Goal: Task Accomplishment & Management: Use online tool/utility

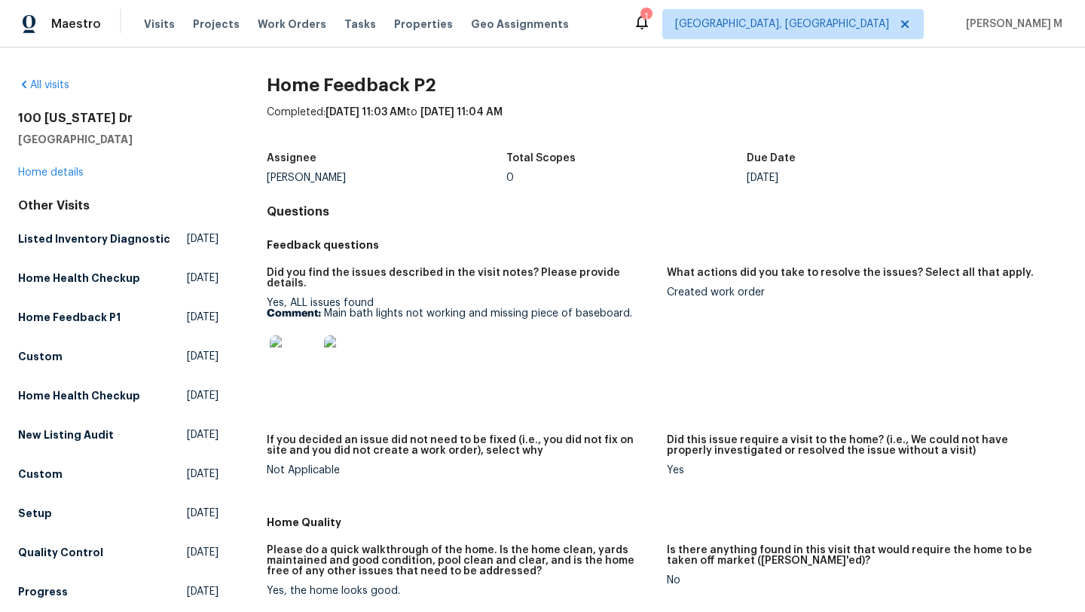
scroll to position [8, 0]
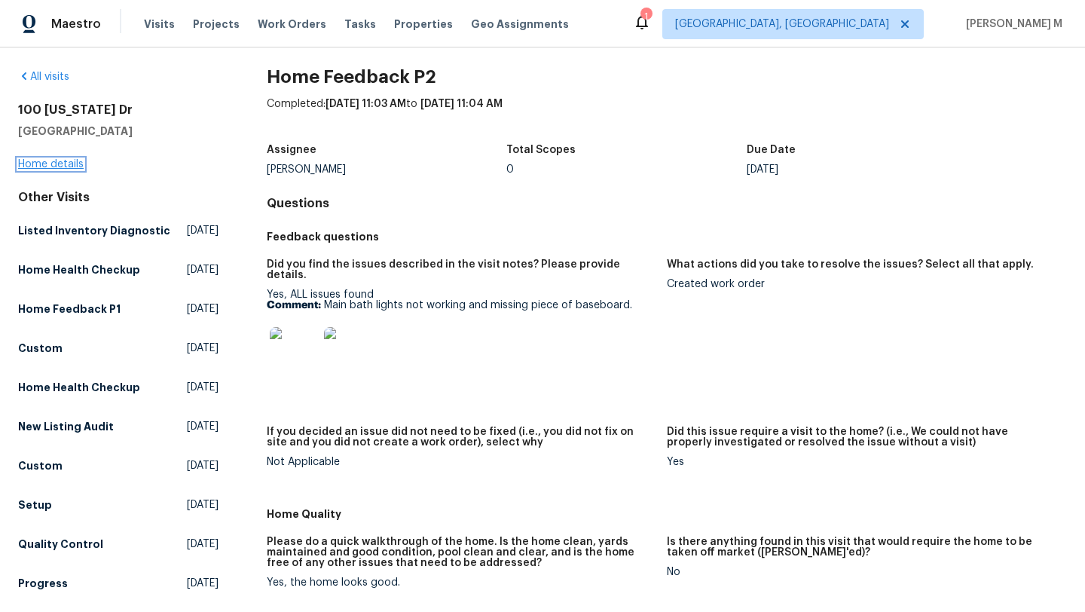
click at [60, 162] on link "Home details" at bounding box center [51, 164] width 66 height 11
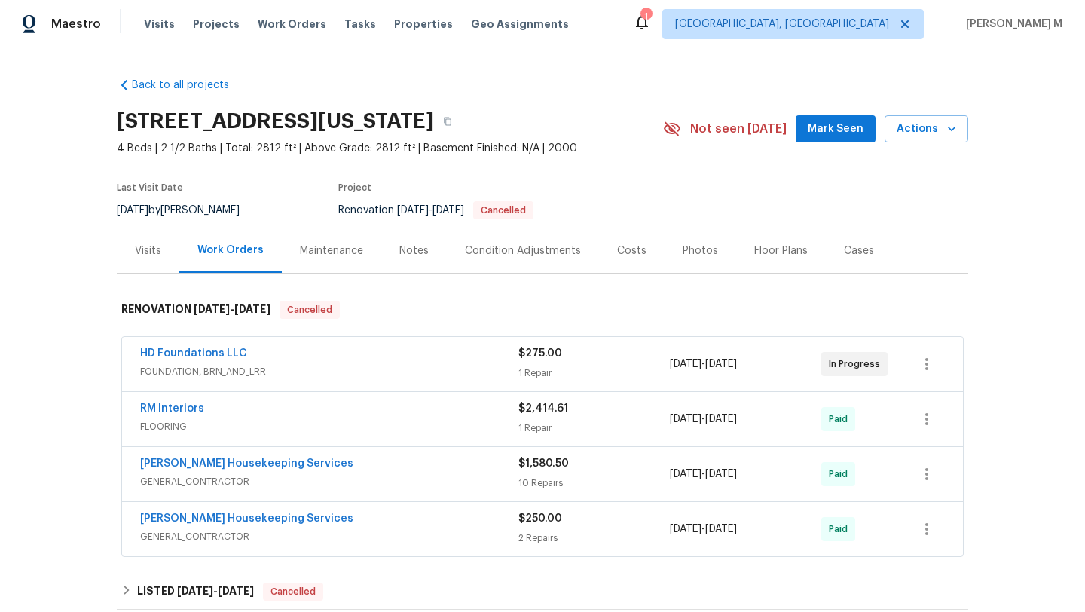
click at [139, 244] on div "Visits" at bounding box center [148, 250] width 26 height 15
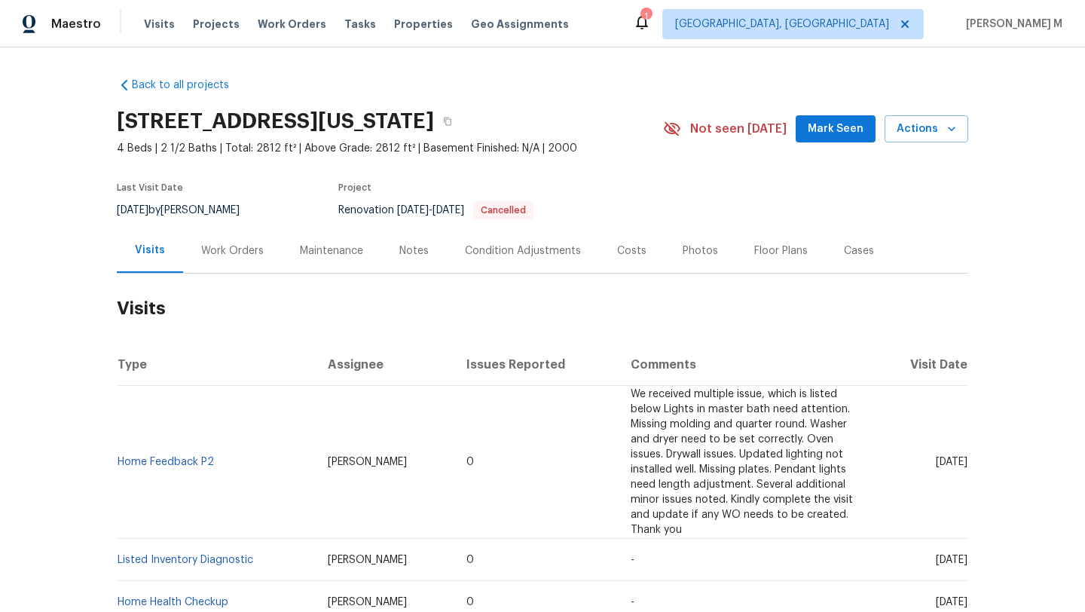
drag, startPoint x: 307, startPoint y: 463, endPoint x: 390, endPoint y: 457, distance: 83.8
click at [390, 457] on td "[PERSON_NAME]" at bounding box center [385, 462] width 139 height 153
copy span "[PERSON_NAME]"
click at [233, 475] on td "Home Feedback P2" at bounding box center [216, 462] width 199 height 153
copy link "Home Feedback P2"
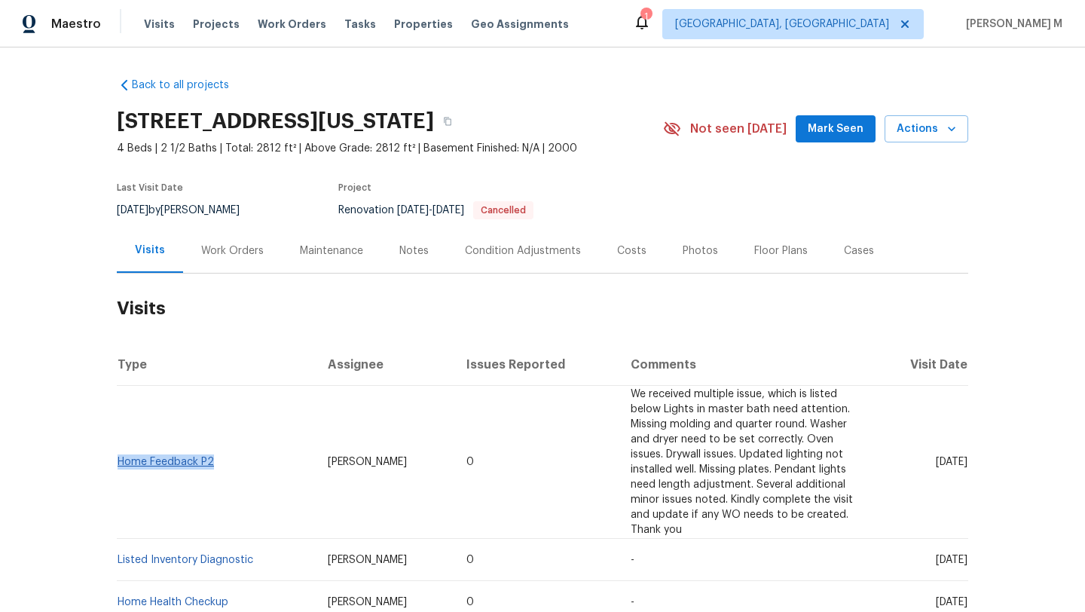
drag, startPoint x: 227, startPoint y: 469, endPoint x: 115, endPoint y: 464, distance: 111.6
click at [117, 464] on td "Home Feedback P2" at bounding box center [216, 462] width 199 height 153
click at [188, 467] on link "Home Feedback P2" at bounding box center [166, 462] width 96 height 11
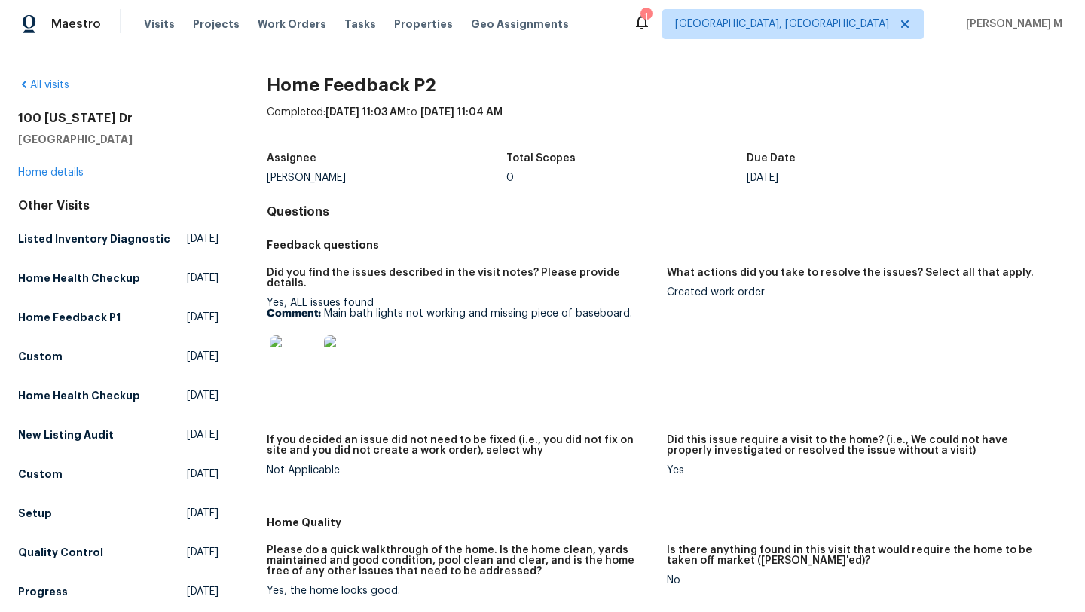
drag, startPoint x: 659, startPoint y: 293, endPoint x: 794, endPoint y: 293, distance: 134.9
click at [794, 293] on div "Created work order" at bounding box center [861, 292] width 388 height 11
drag, startPoint x: 660, startPoint y: 291, endPoint x: 816, endPoint y: 297, distance: 156.1
click at [817, 296] on div "Created work order" at bounding box center [861, 292] width 388 height 11
copy div "Created work order"
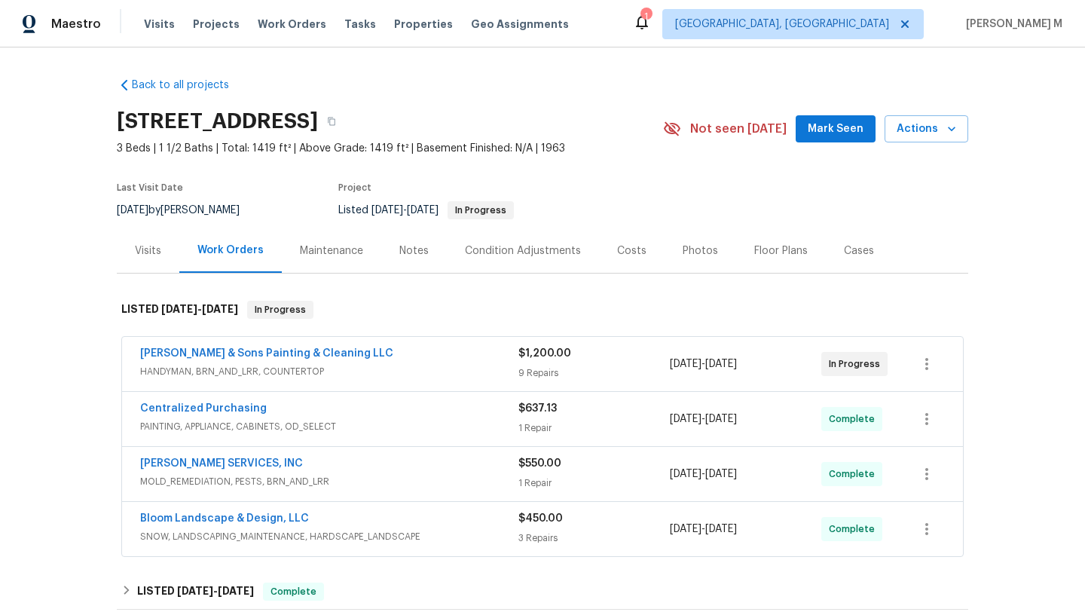
click at [152, 268] on div "Visits" at bounding box center [148, 250] width 63 height 44
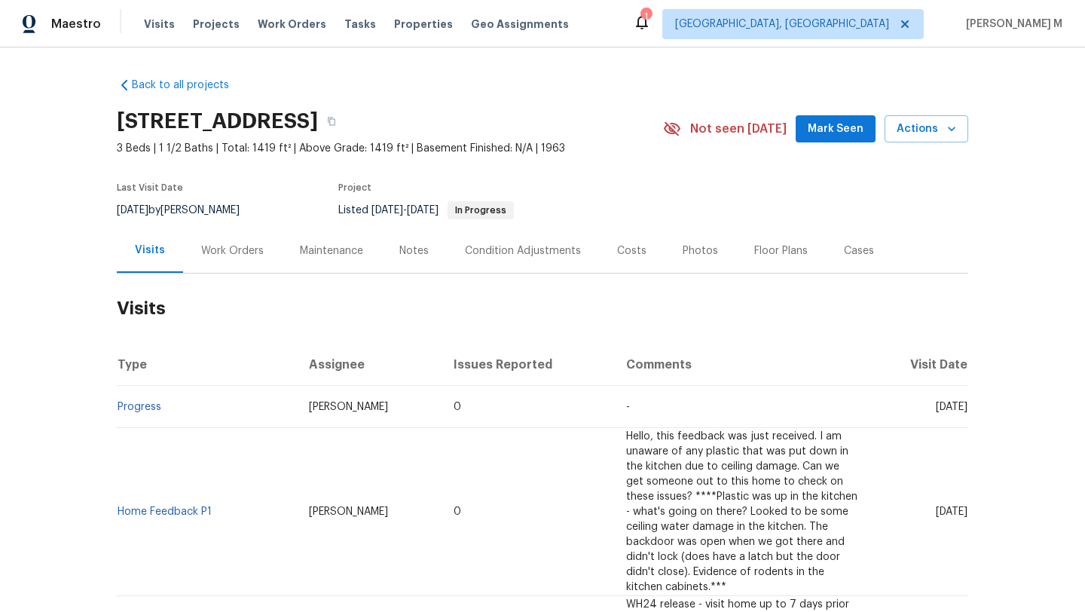
click at [237, 258] on div "Work Orders" at bounding box center [232, 250] width 63 height 15
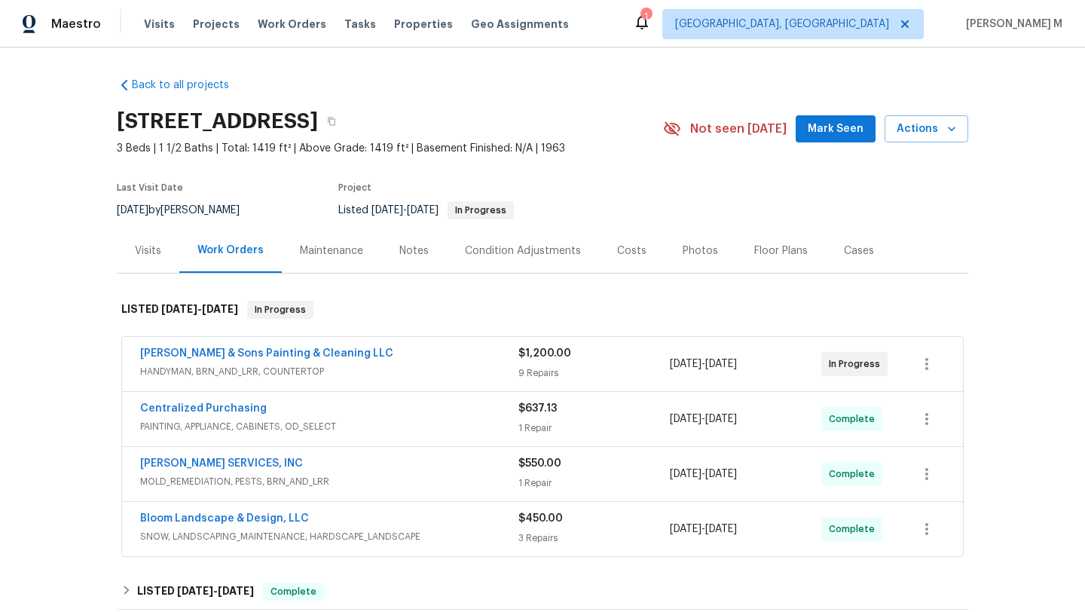
click at [145, 260] on div "Visits" at bounding box center [148, 250] width 63 height 44
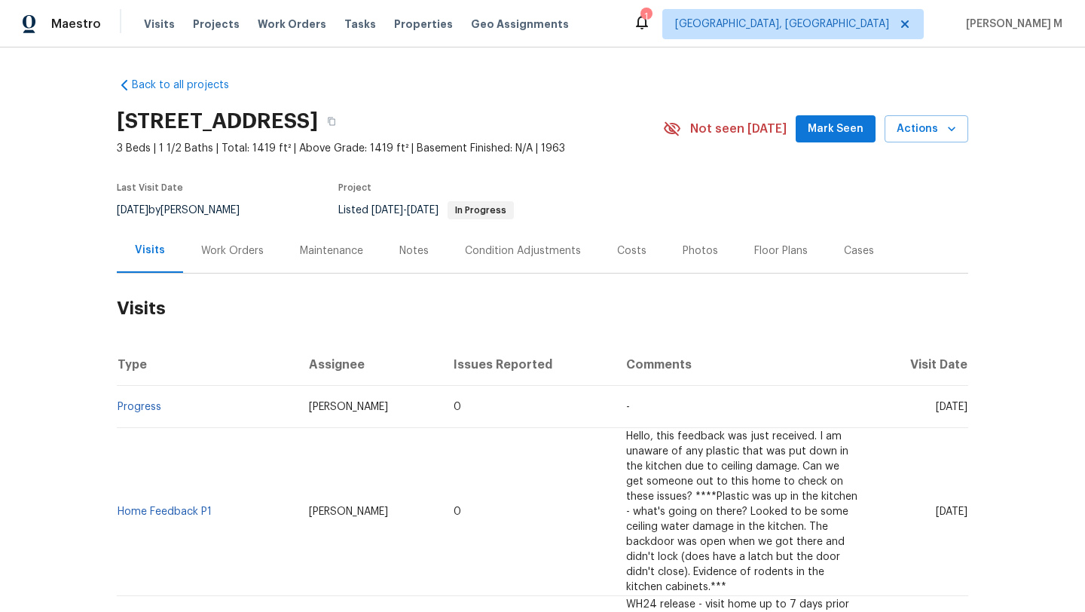
click at [235, 260] on div "Work Orders" at bounding box center [232, 250] width 99 height 44
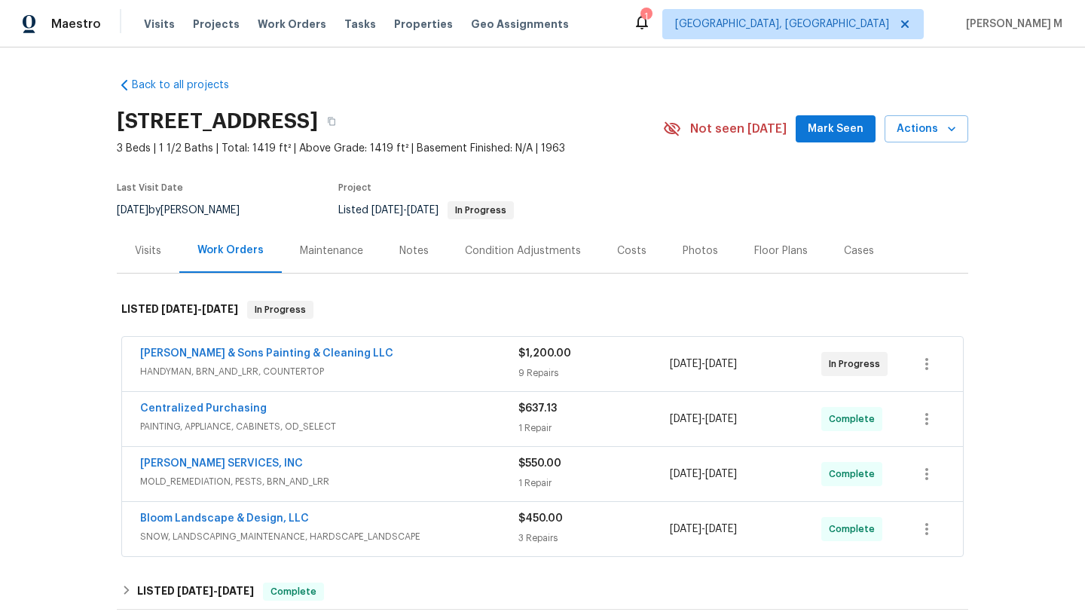
click at [383, 352] on div "Hodge & Sons Painting & Cleaning LLC" at bounding box center [329, 355] width 378 height 18
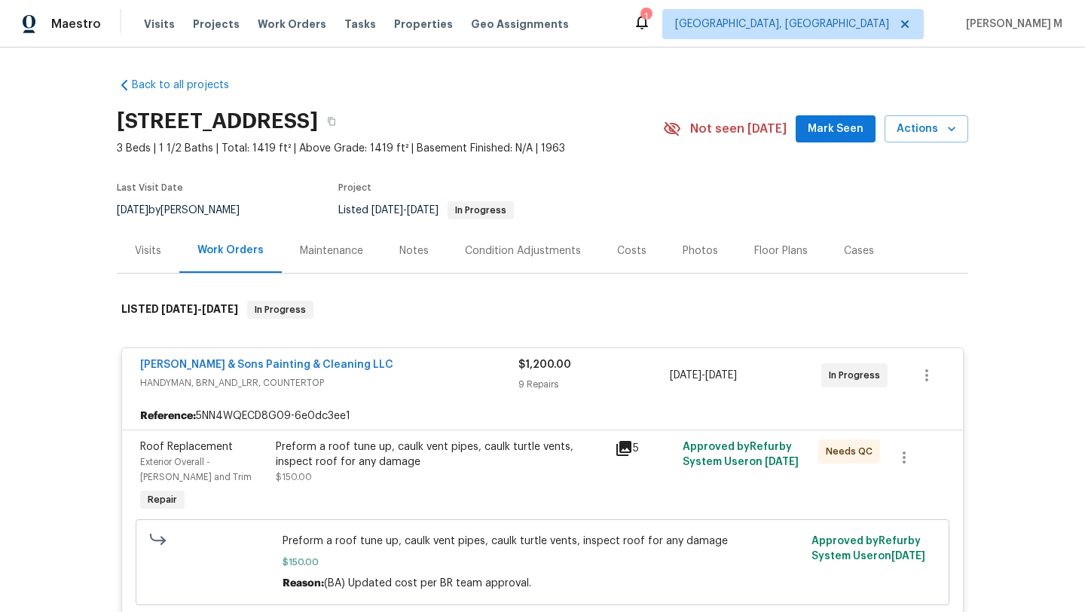
click at [150, 246] on div "Visits" at bounding box center [148, 250] width 26 height 15
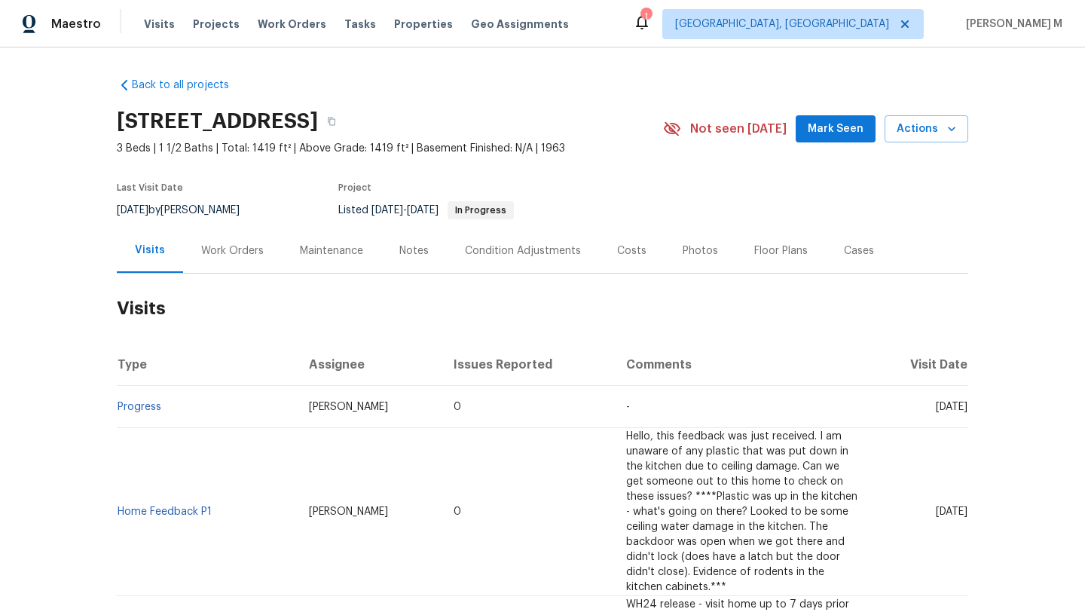
click at [847, 266] on div "Cases" at bounding box center [859, 250] width 66 height 44
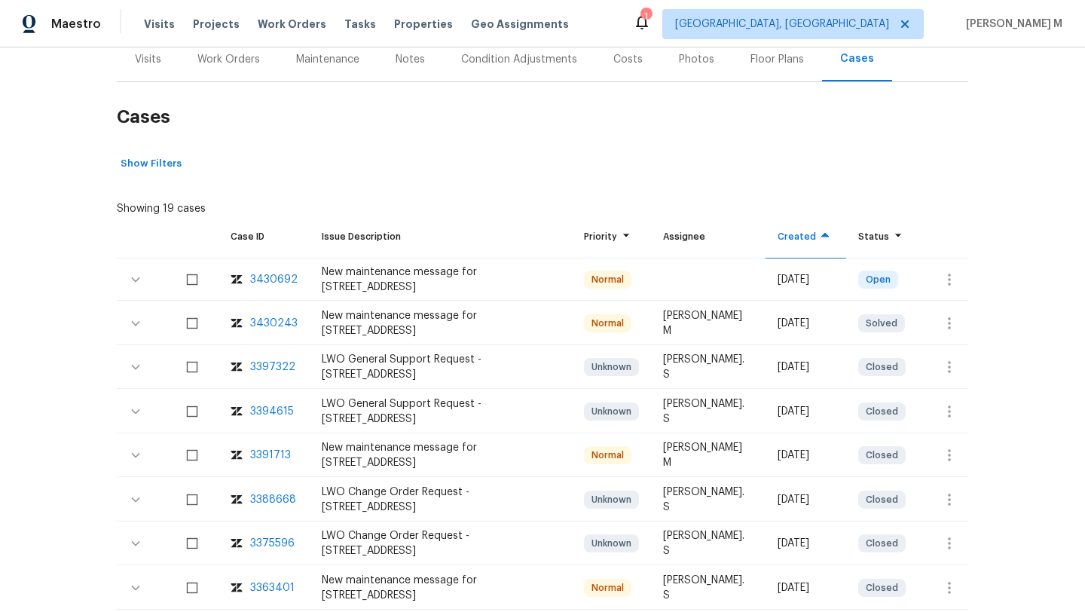
scroll to position [194, 0]
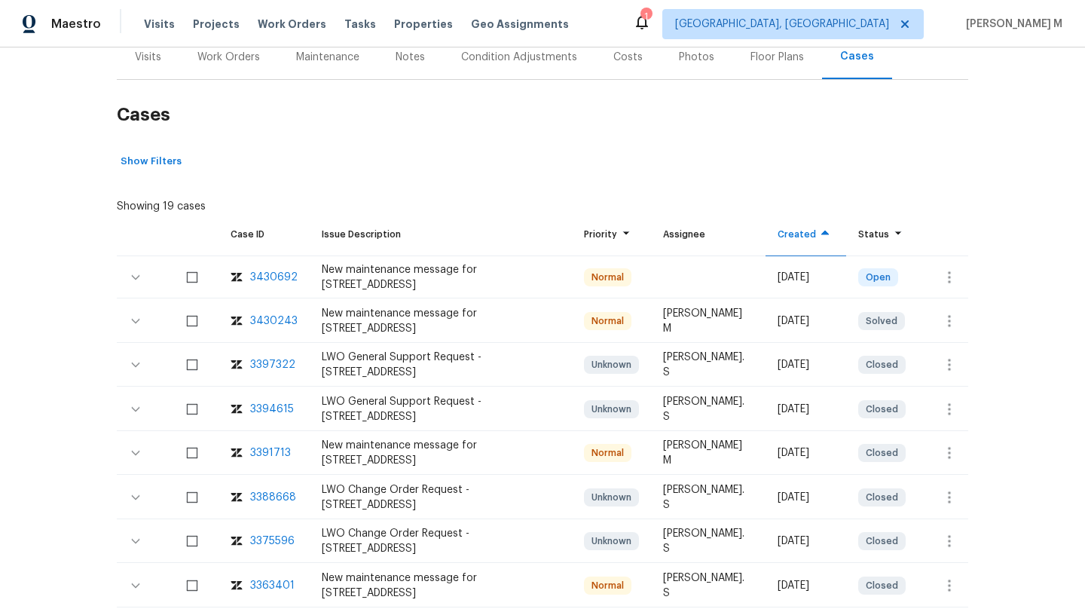
click at [272, 320] on div "3430243" at bounding box center [273, 320] width 47 height 15
